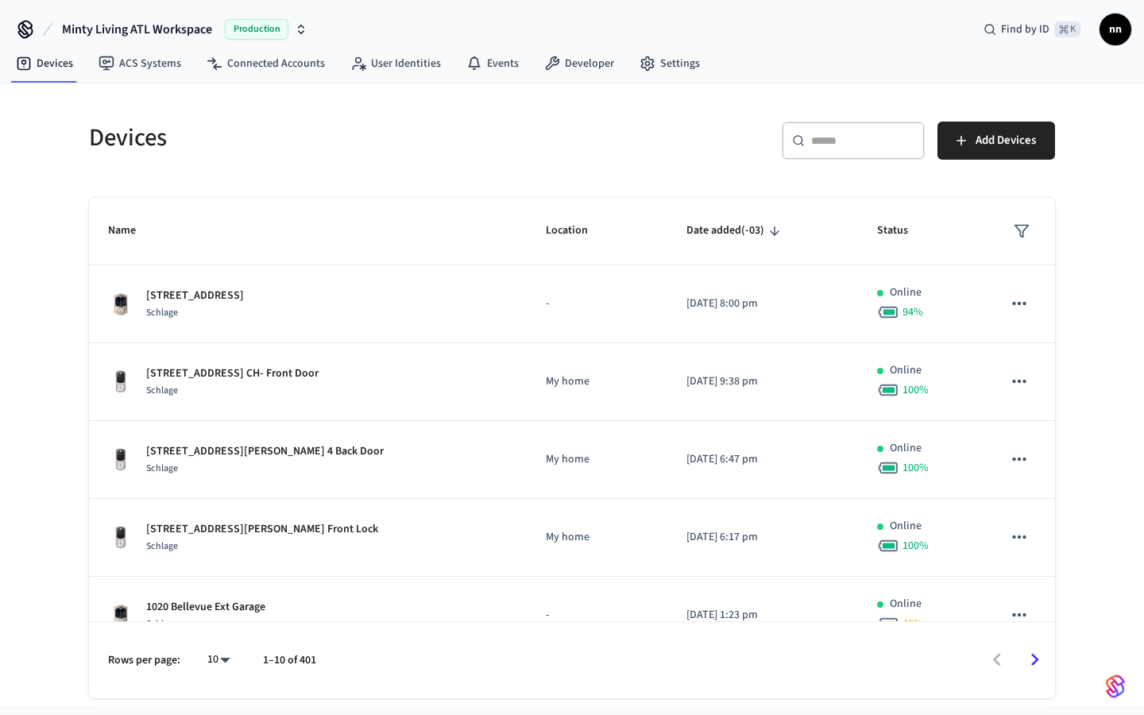
click at [834, 137] on input "text" at bounding box center [862, 141] width 103 height 16
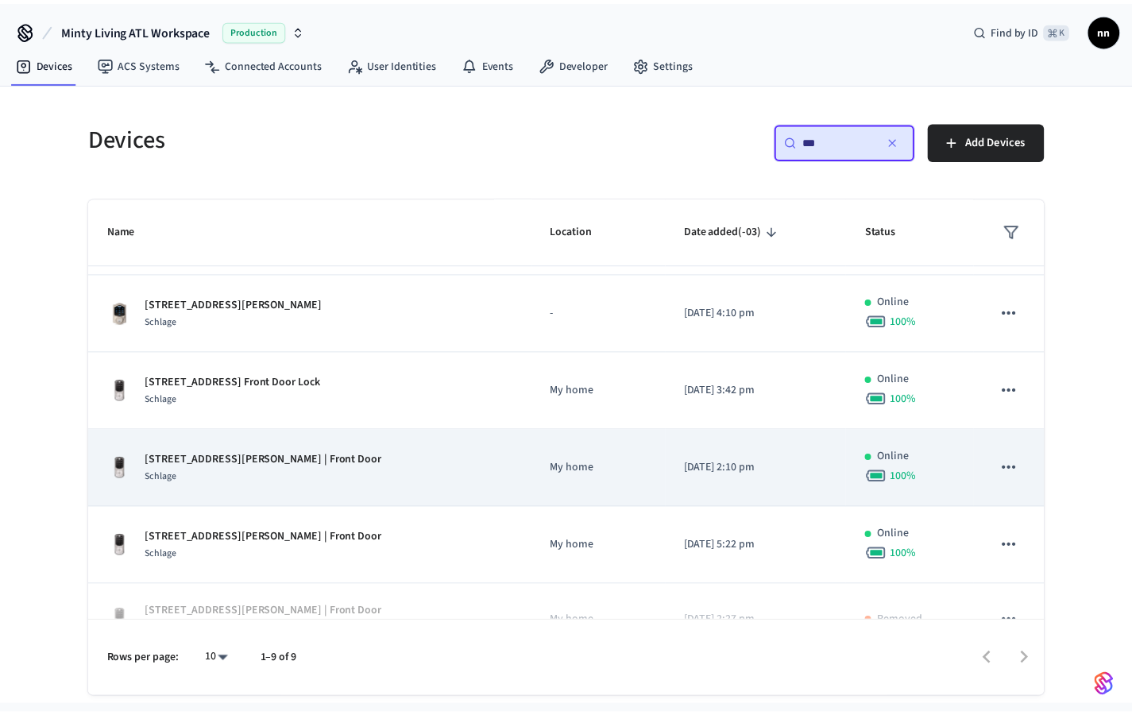
scroll to position [61, 0]
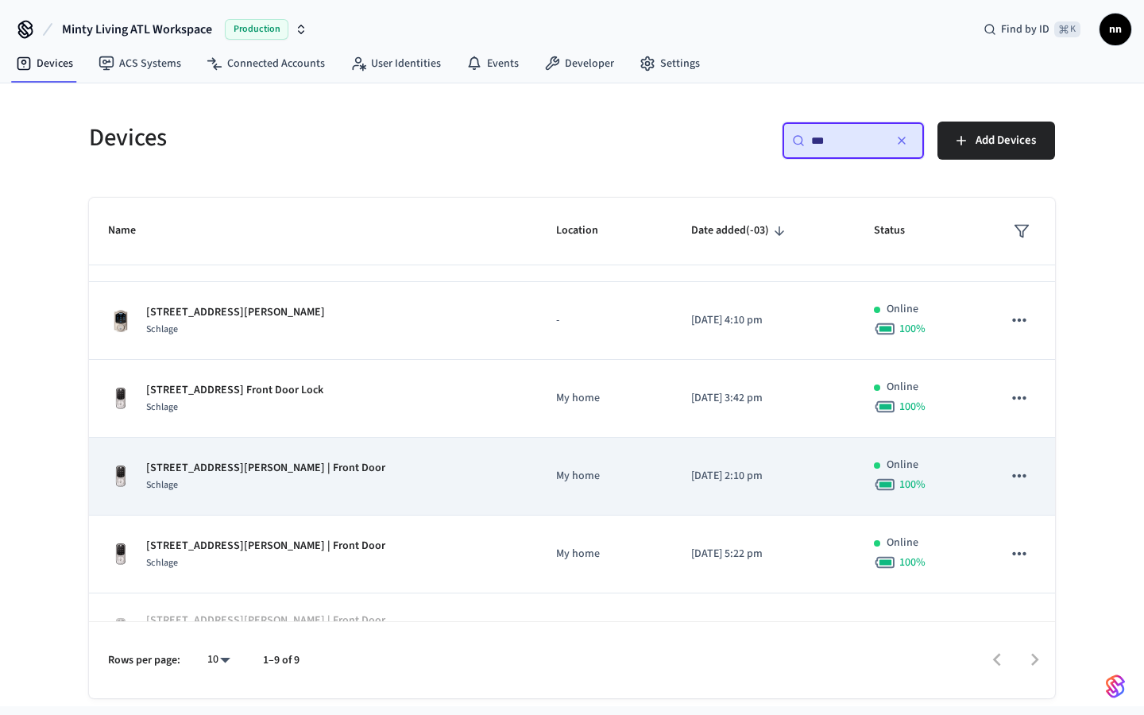
type input "***"
click at [355, 489] on div "[STREET_ADDRESS][PERSON_NAME] | Front Door Schlage" at bounding box center [313, 476] width 410 height 33
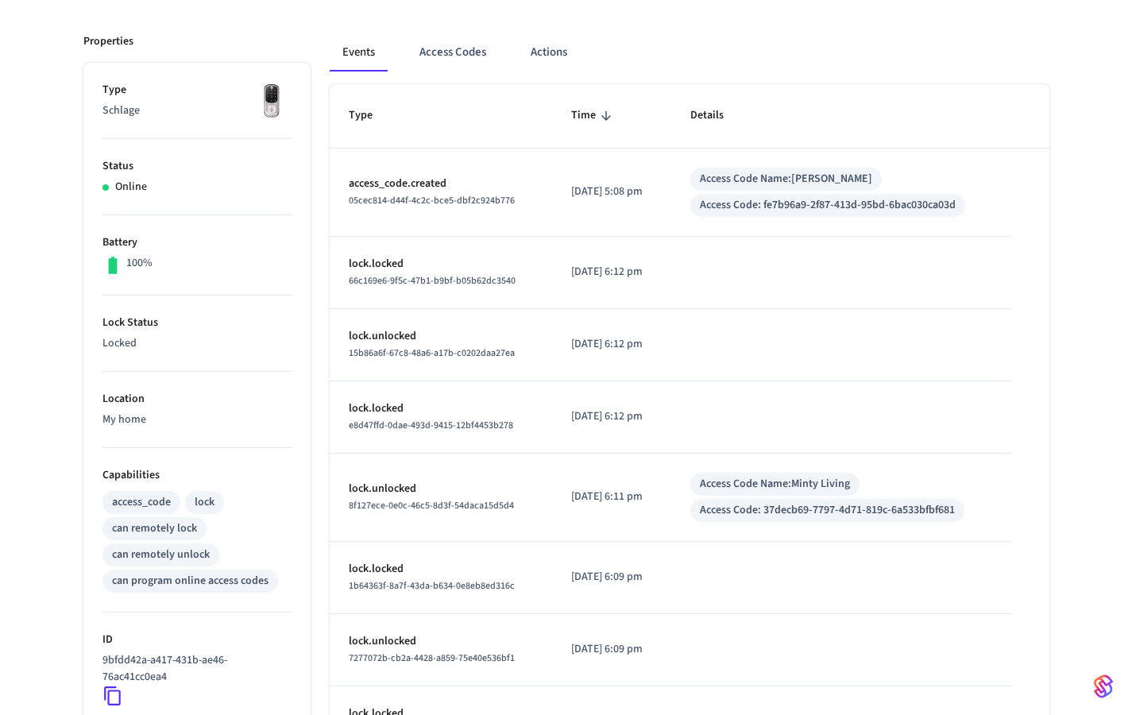
scroll to position [54, 0]
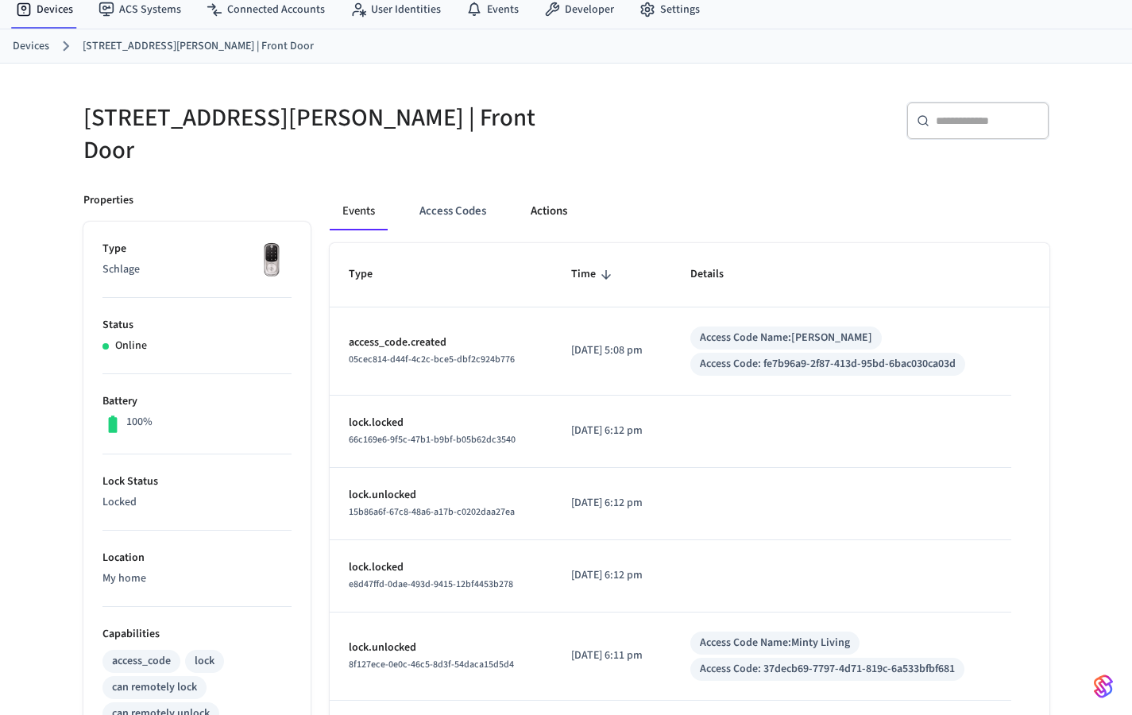
click at [550, 192] on button "Actions" at bounding box center [549, 211] width 62 height 38
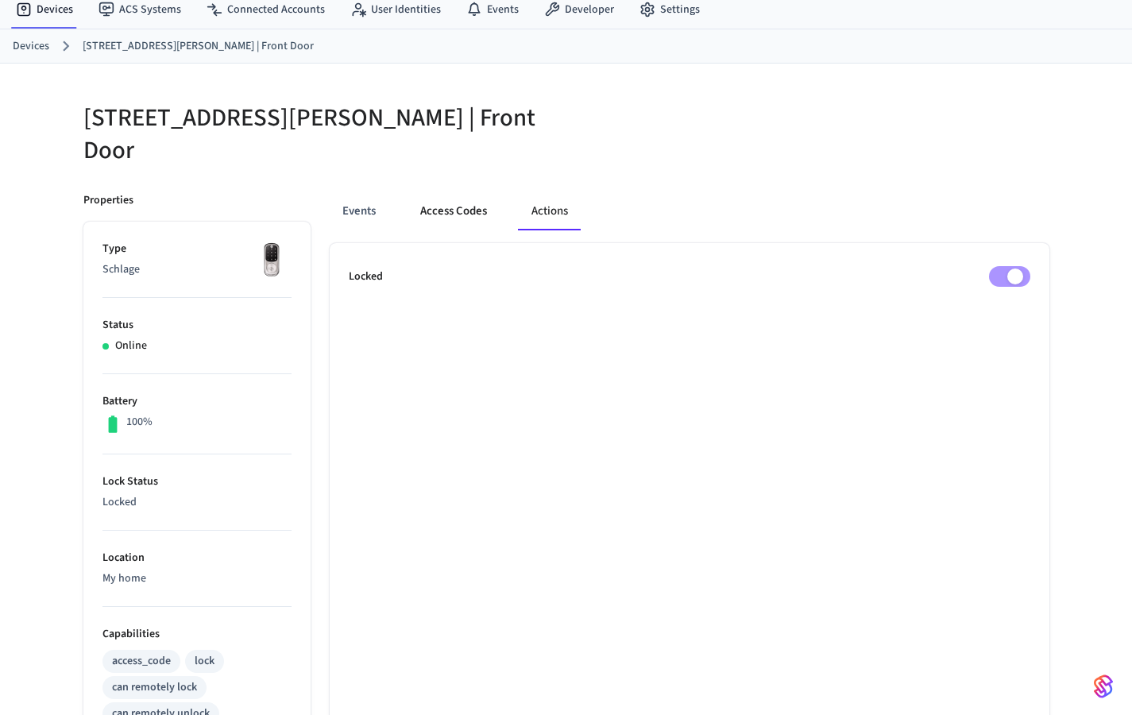
click at [479, 196] on button "Access Codes" at bounding box center [454, 211] width 92 height 38
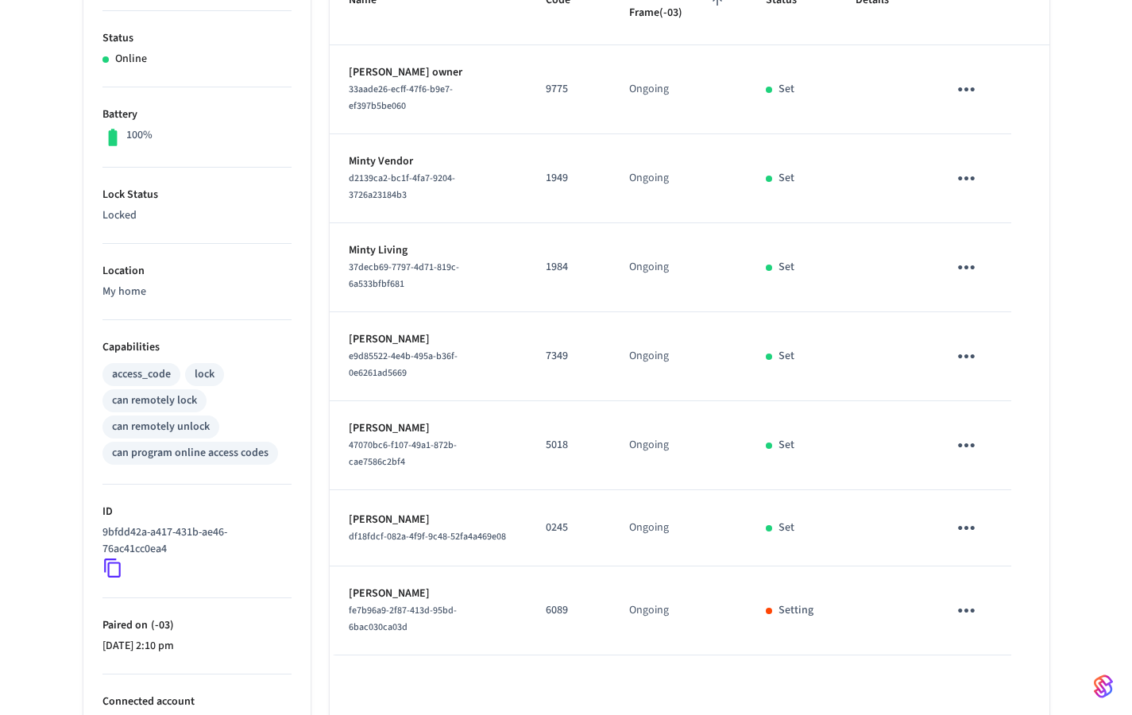
scroll to position [437, 0]
